Goal: Navigation & Orientation: Find specific page/section

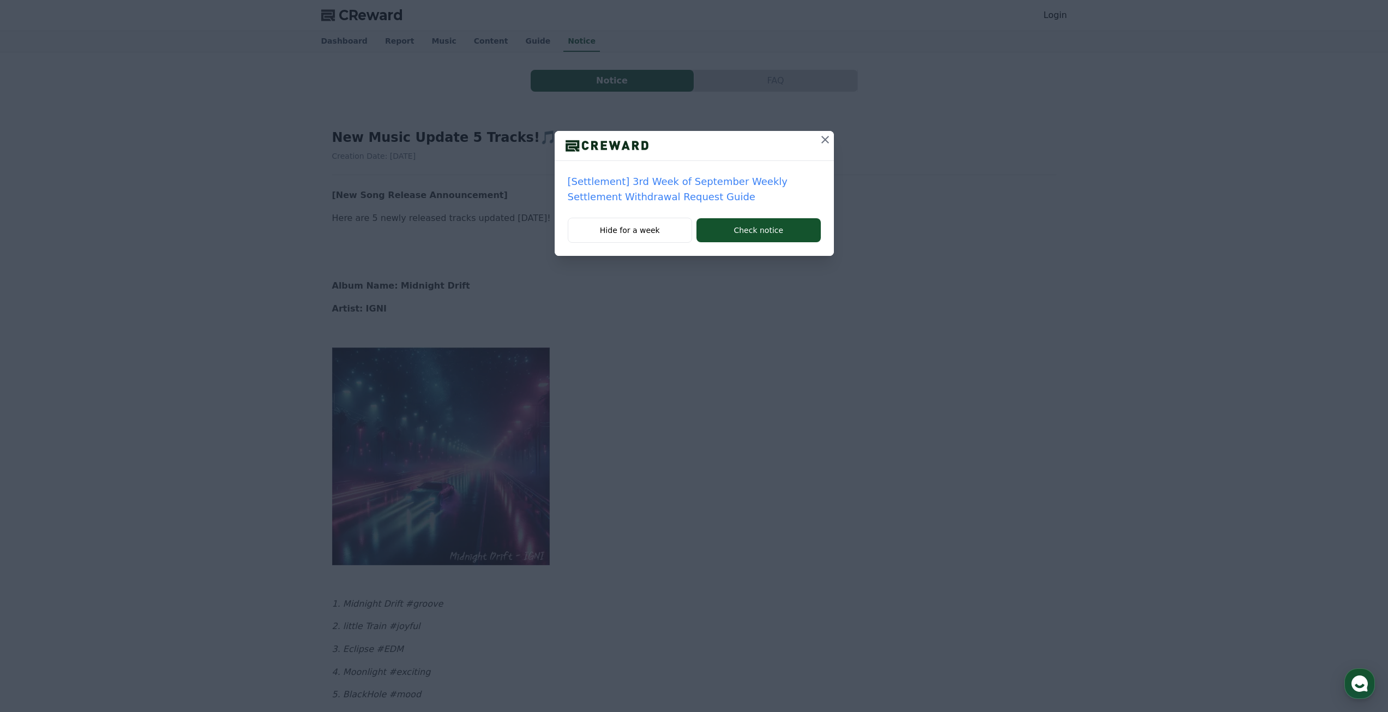
click at [825, 142] on icon at bounding box center [824, 139] width 13 height 13
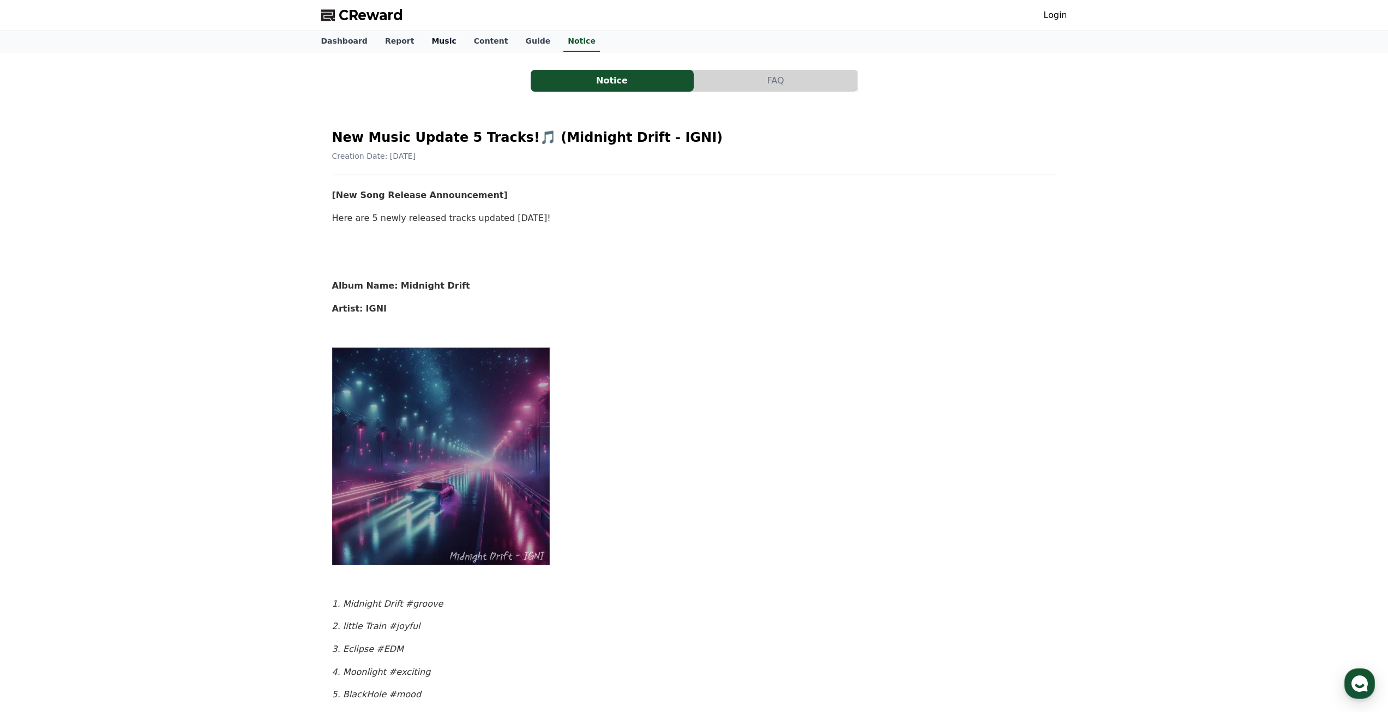
click at [439, 36] on link "Music" at bounding box center [444, 41] width 42 height 21
